Goal: Check status: Check status

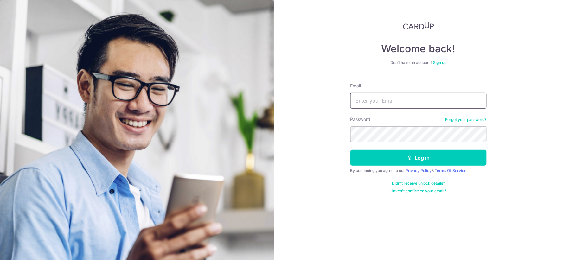
type input "[EMAIL_ADDRESS][DOMAIN_NAME]"
click at [421, 158] on button "Log in" at bounding box center [418, 158] width 136 height 16
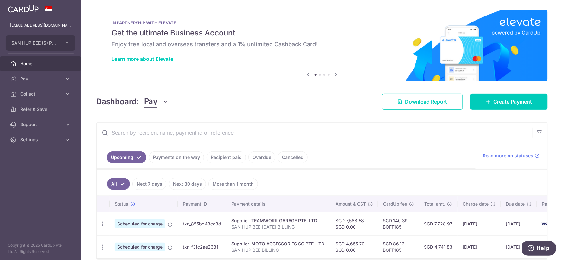
scroll to position [33, 0]
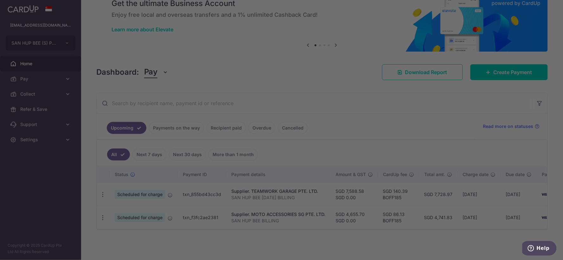
click at [169, 124] on div at bounding box center [284, 131] width 569 height 263
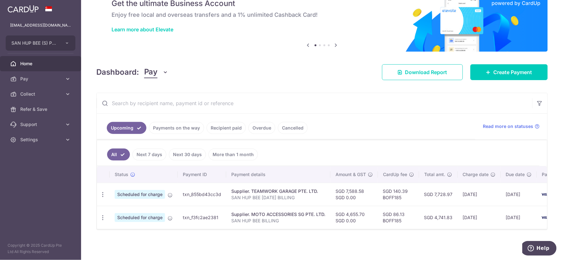
click at [175, 125] on link "Payments on the way" at bounding box center [176, 128] width 55 height 12
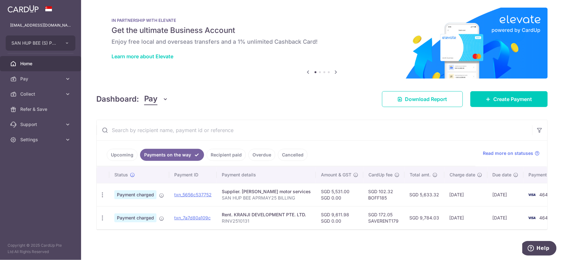
scroll to position [6, 0]
click at [186, 192] on link "txn_5656c537752" at bounding box center [192, 194] width 37 height 5
drag, startPoint x: 186, startPoint y: 215, endPoint x: 311, endPoint y: 28, distance: 224.6
click at [186, 215] on link "txn_7a7d80a109c" at bounding box center [192, 217] width 36 height 5
